Goal: Information Seeking & Learning: Understand process/instructions

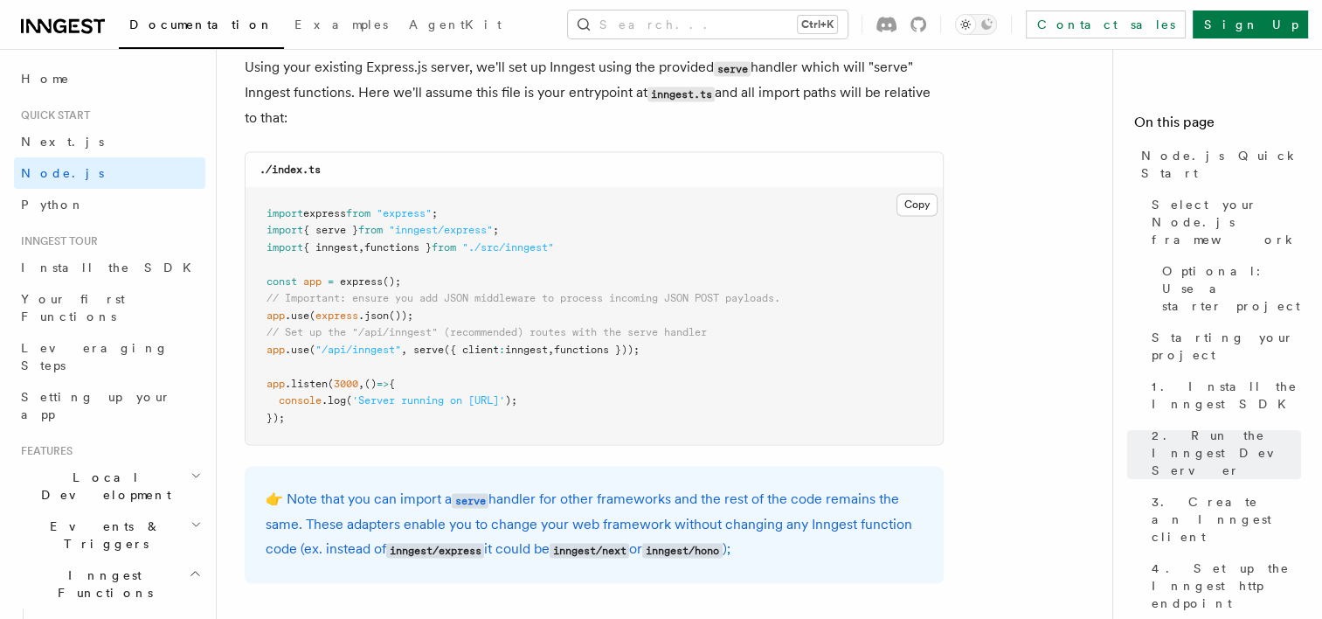
scroll to position [2797, 0]
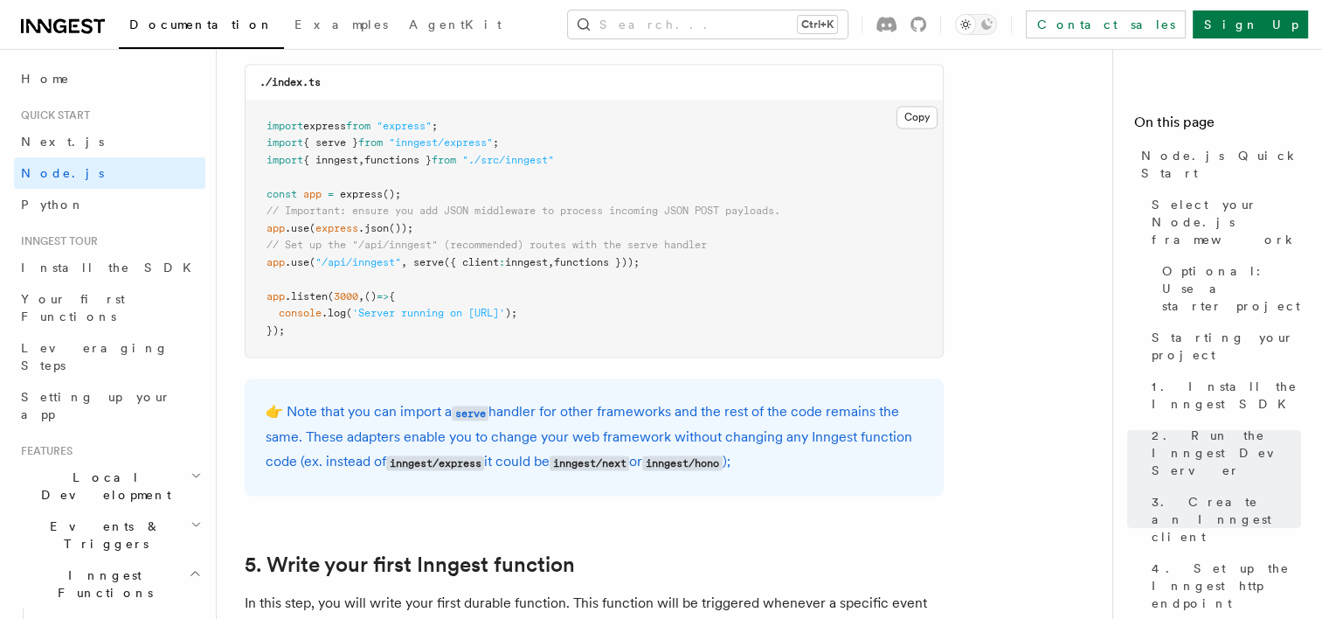
drag, startPoint x: 266, startPoint y: 265, endPoint x: 664, endPoint y: 268, distance: 398.6
click at [664, 268] on pre "import express from "express" ; import { serve } from "inngest/express" ; impor…" at bounding box center [594, 229] width 697 height 257
copy span "app .use ( "/api/inngest" , serve ({ client : inngest , functions }));"
drag, startPoint x: 514, startPoint y: 146, endPoint x: 414, endPoint y: 148, distance: 99.7
click at [414, 148] on span "import { serve } from "inngest/express" ;" at bounding box center [383, 142] width 232 height 12
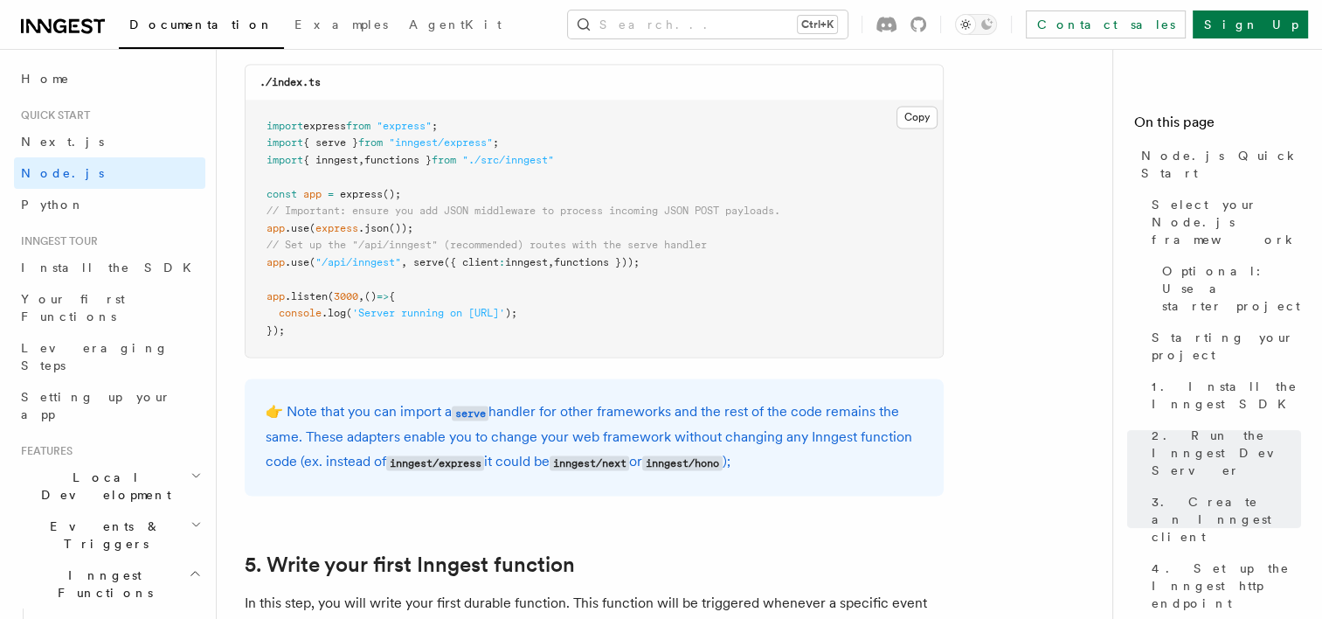
drag, startPoint x: 414, startPoint y: 148, endPoint x: 534, endPoint y: 143, distance: 119.8
click at [534, 143] on pre "import express from "express" ; import { serve } from "inngest/express" ; impor…" at bounding box center [594, 229] width 697 height 257
drag, startPoint x: 267, startPoint y: 143, endPoint x: 521, endPoint y: 144, distance: 254.3
click at [521, 144] on pre "import express from "express" ; import { serve } from "inngest/express" ; impor…" at bounding box center [594, 229] width 697 height 257
copy span "import { serve } from "inngest/express" ;"
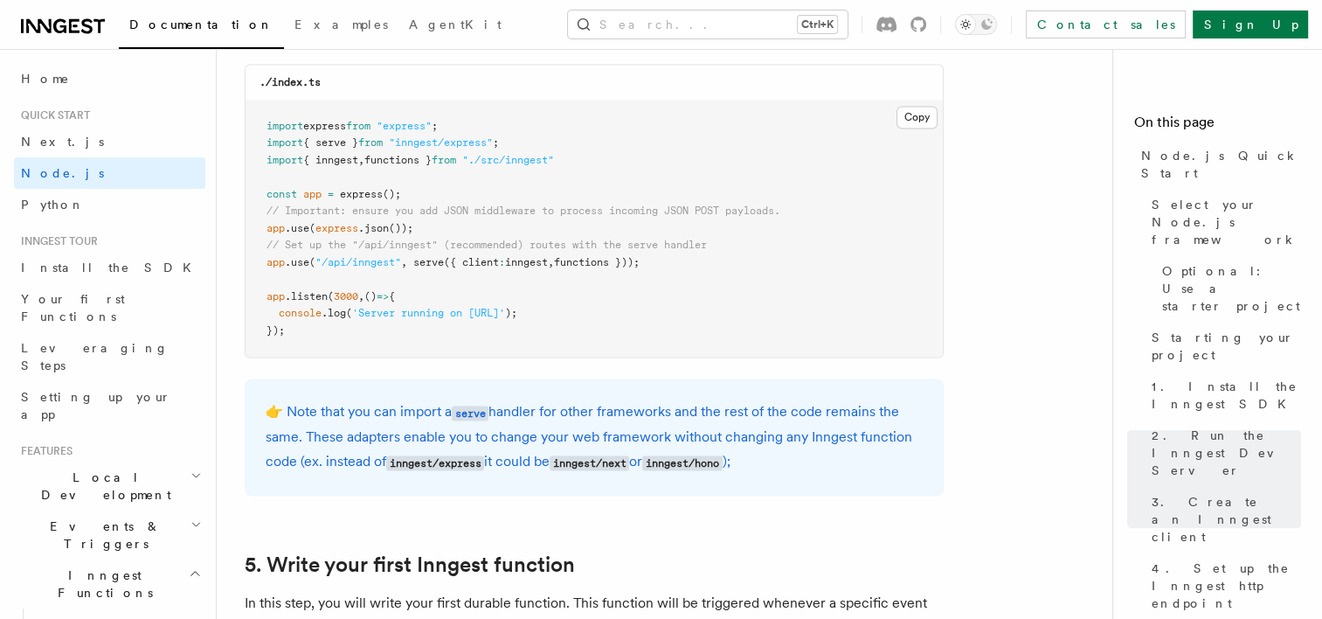
click at [811, 284] on pre "import express from "express" ; import { serve } from "inngest/express" ; impor…" at bounding box center [594, 229] width 697 height 257
